Goal: Task Accomplishment & Management: Manage account settings

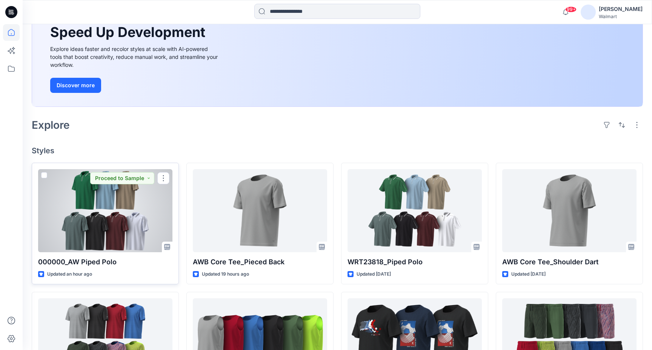
scroll to position [113, 0]
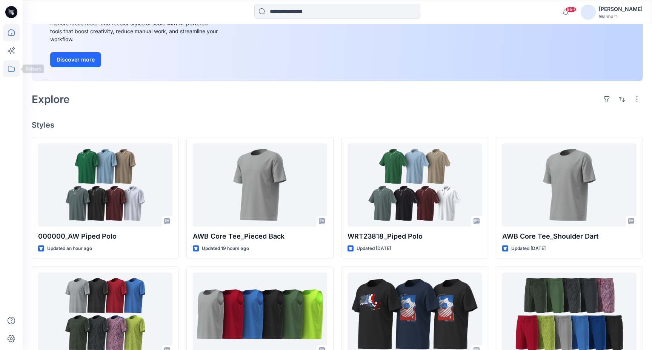
click at [15, 72] on icon at bounding box center [11, 68] width 17 height 17
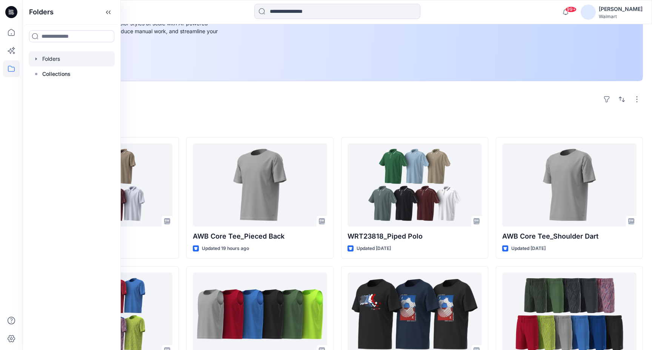
click at [79, 62] on div at bounding box center [72, 58] width 86 height 15
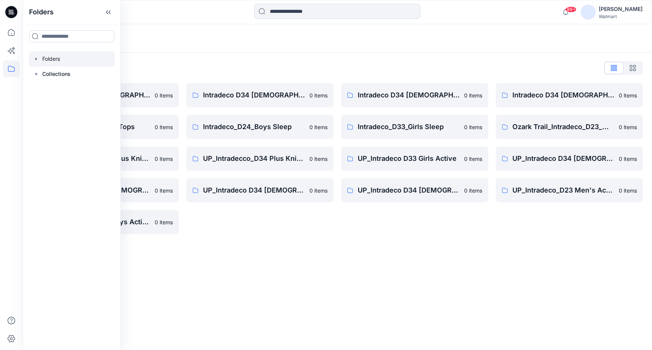
click at [297, 275] on div "Folders Folders List Intradeco D34 [DEMOGRAPHIC_DATA] Active 0 items Intradeco …" at bounding box center [337, 187] width 629 height 326
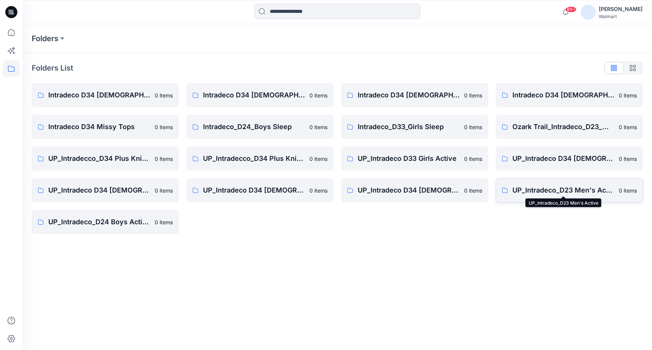
click at [550, 185] on p "UP_Intradeco_D23 Men's Active" at bounding box center [563, 190] width 102 height 11
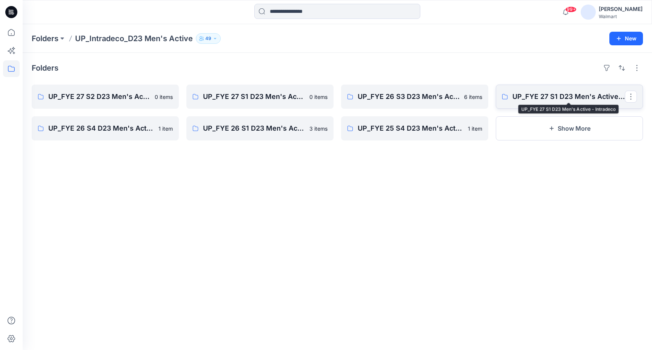
click at [539, 93] on p "UP_FYE 27 S1 D23 Men's Active - Intradeco" at bounding box center [568, 96] width 112 height 11
click at [629, 39] on button "New" at bounding box center [626, 39] width 34 height 14
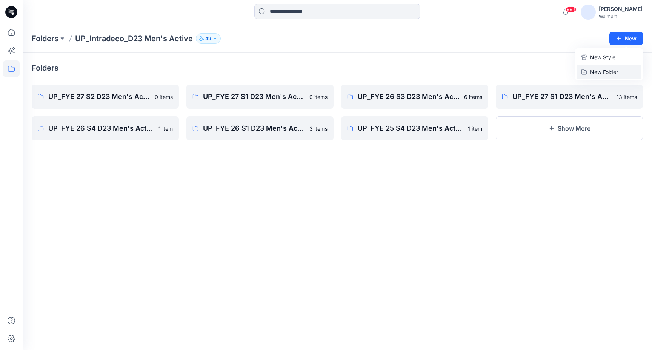
click at [607, 72] on p "New Folder" at bounding box center [604, 72] width 28 height 8
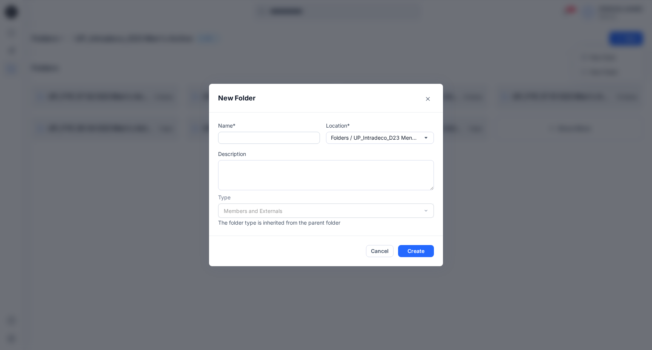
click at [280, 142] on input "text" at bounding box center [269, 138] width 102 height 12
type input "**"
click at [379, 249] on button "Cancel" at bounding box center [380, 251] width 28 height 12
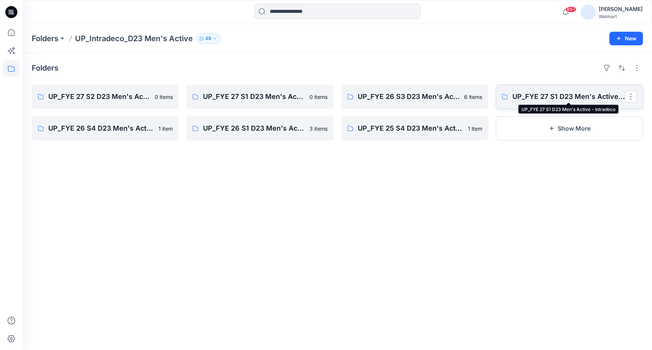
click at [543, 95] on p "UP_FYE 27 S1 D23 Men's Active - Intradeco" at bounding box center [568, 96] width 112 height 11
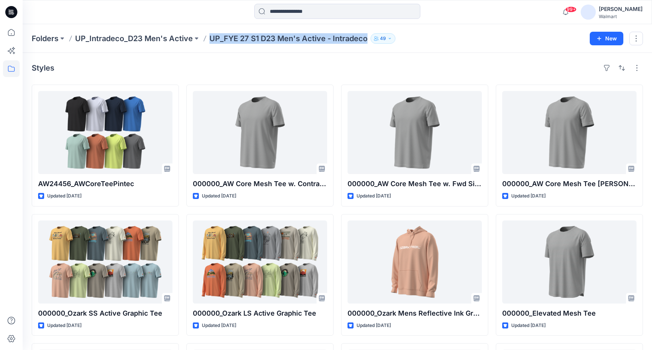
drag, startPoint x: 209, startPoint y: 39, endPoint x: 365, endPoint y: 41, distance: 155.8
click at [365, 41] on p "UP_FYE 27 S1 D23 Men's Active - Intradeco" at bounding box center [288, 38] width 158 height 11
copy p "UP_FYE 27 S1 D23 Men's Active - Intradeco"
click at [147, 38] on p "UP_Intradeco_D23 Men's Active" at bounding box center [134, 38] width 118 height 11
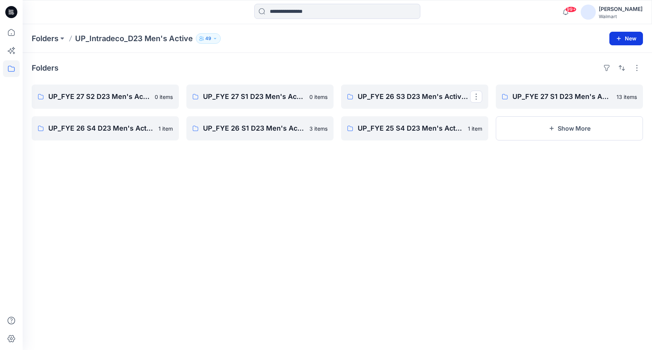
click at [630, 42] on button "New" at bounding box center [626, 39] width 34 height 14
click at [608, 71] on p "New Folder" at bounding box center [604, 72] width 28 height 8
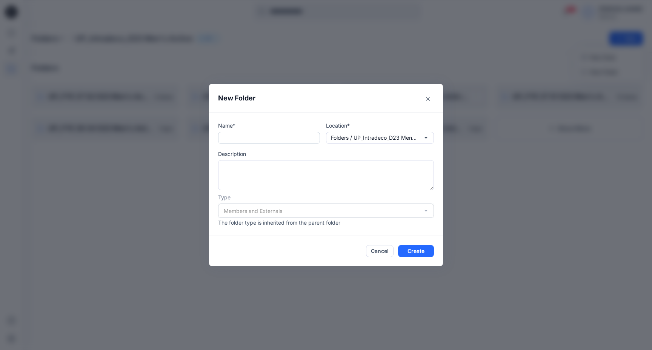
click at [294, 140] on input "text" at bounding box center [269, 138] width 102 height 12
paste input "**********"
click at [239, 138] on input "**********" at bounding box center [269, 138] width 102 height 12
type input "**********"
click at [427, 214] on div "Members and Externals" at bounding box center [326, 210] width 216 height 14
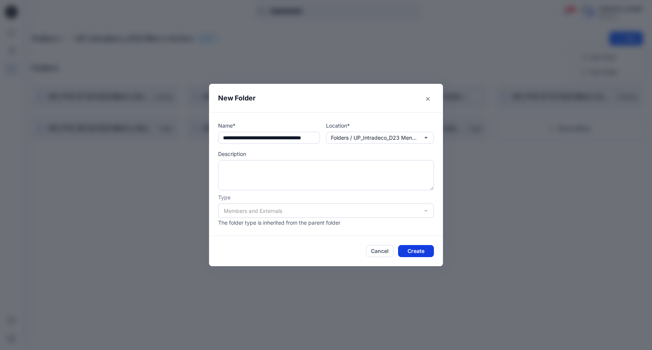
click at [417, 250] on button "Create" at bounding box center [416, 251] width 36 height 12
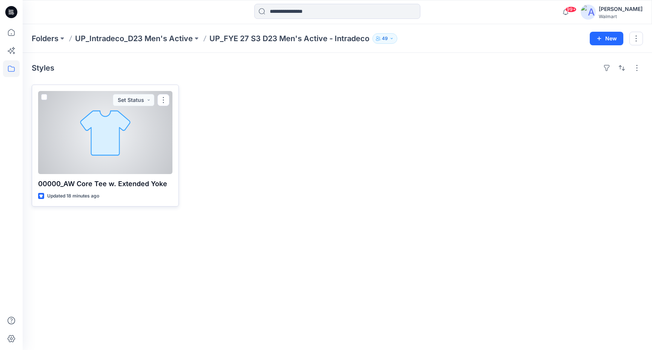
click at [129, 112] on div at bounding box center [105, 132] width 134 height 83
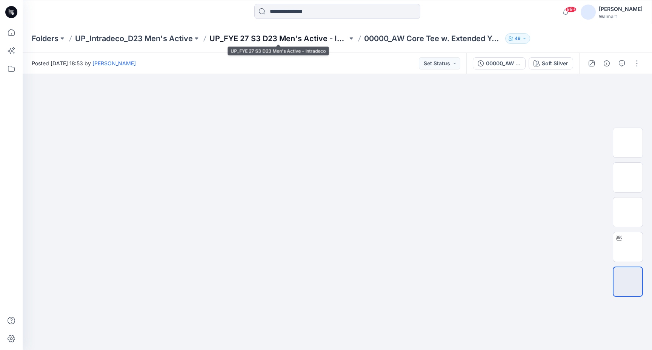
click at [299, 41] on p "UP_FYE 27 S3 D23 Men's Active - Intradeco" at bounding box center [278, 38] width 138 height 11
